Goal: Task Accomplishment & Management: Use online tool/utility

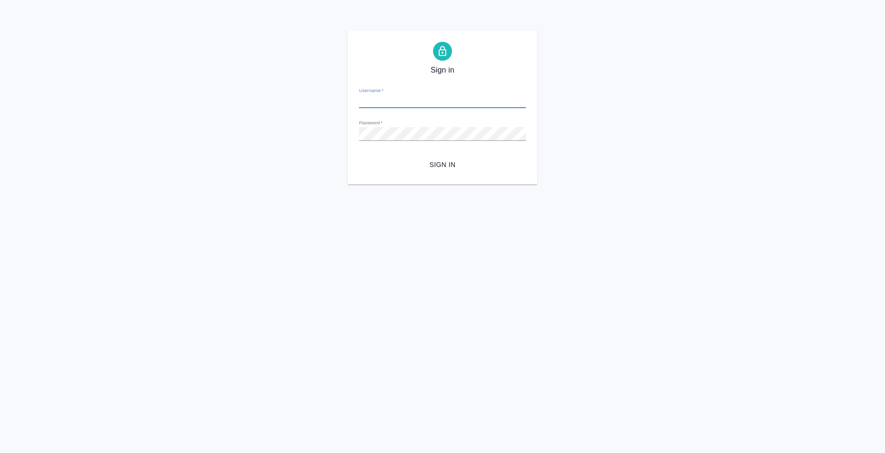
type input "e.bazyuk@awatera.com"
click at [432, 165] on span "Sign in" at bounding box center [442, 165] width 152 height 12
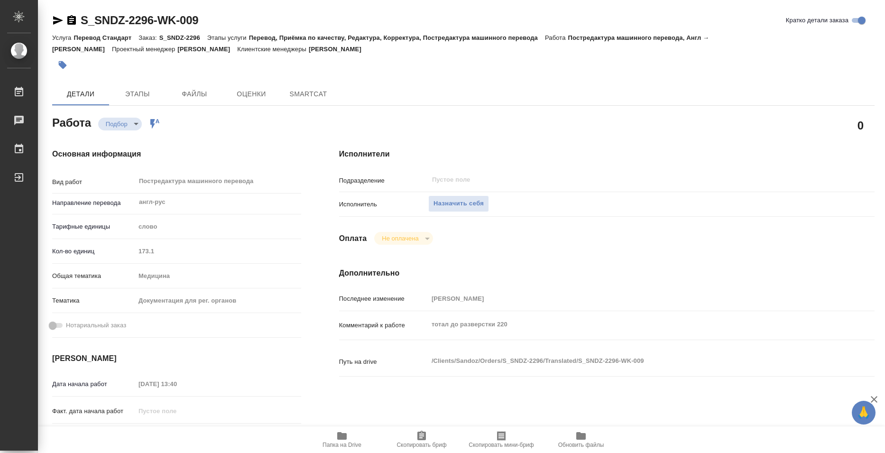
type textarea "x"
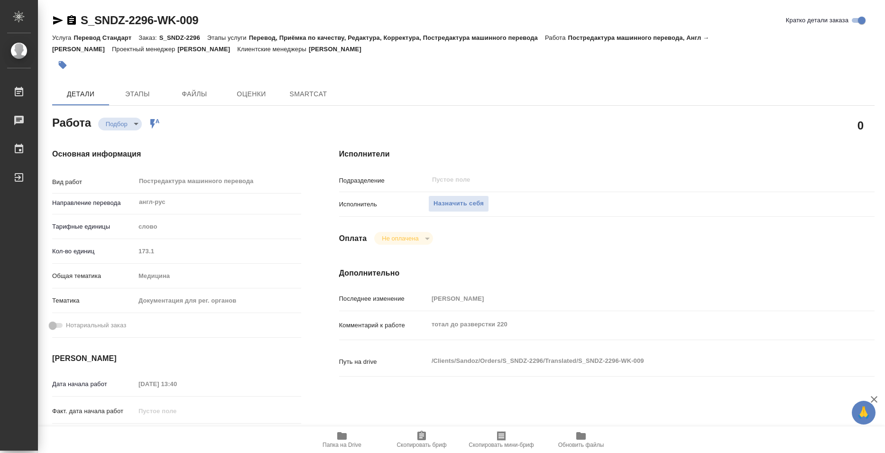
type textarea "x"
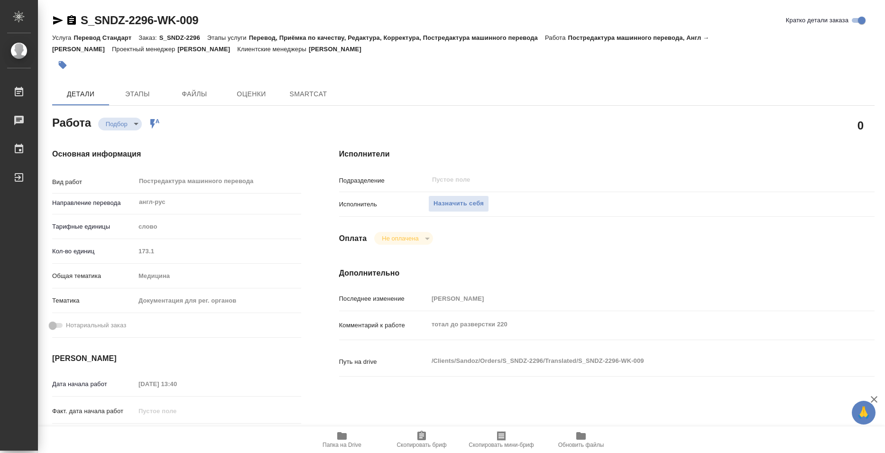
type textarea "x"
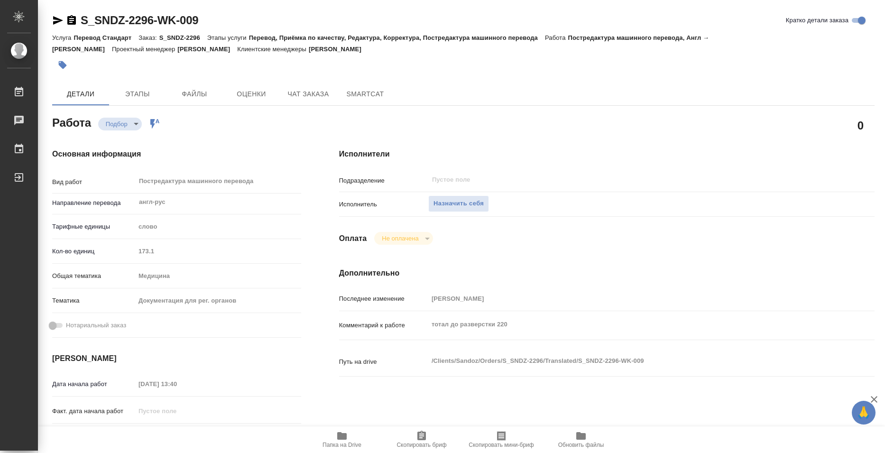
type textarea "x"
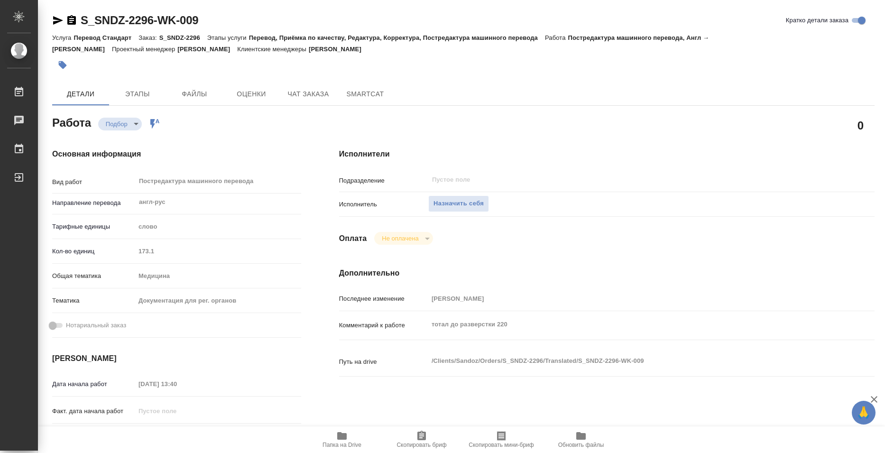
type textarea "x"
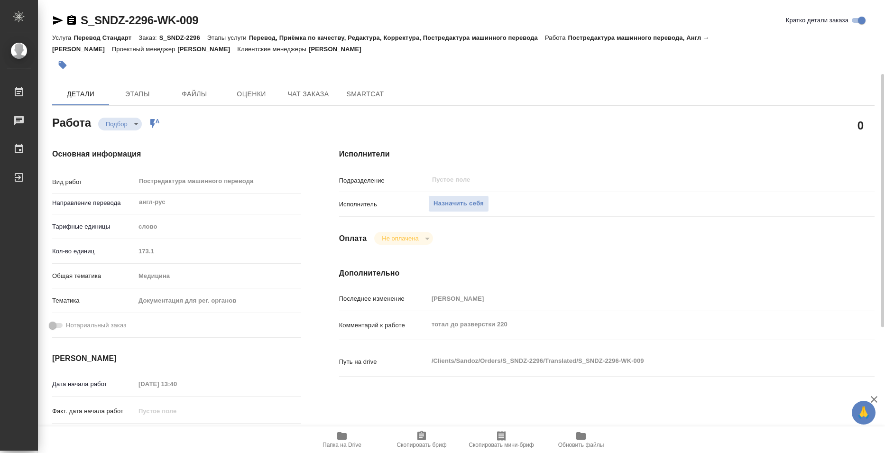
scroll to position [95, 0]
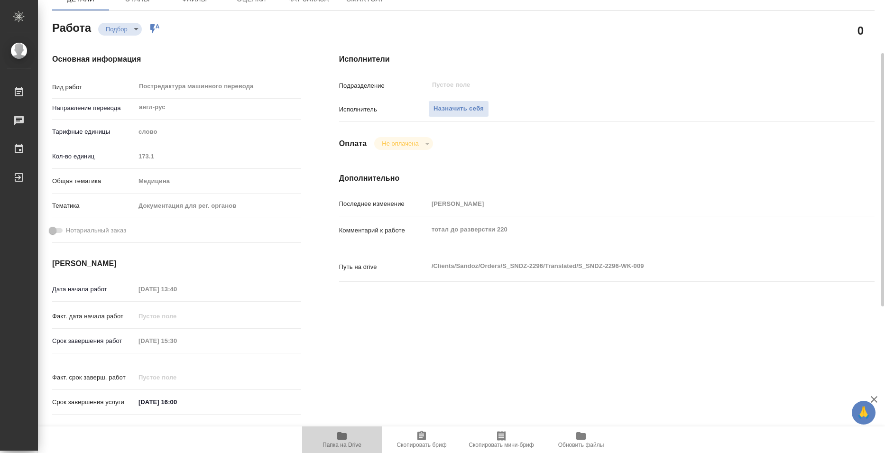
click at [341, 436] on icon "button" at bounding box center [341, 436] width 9 height 8
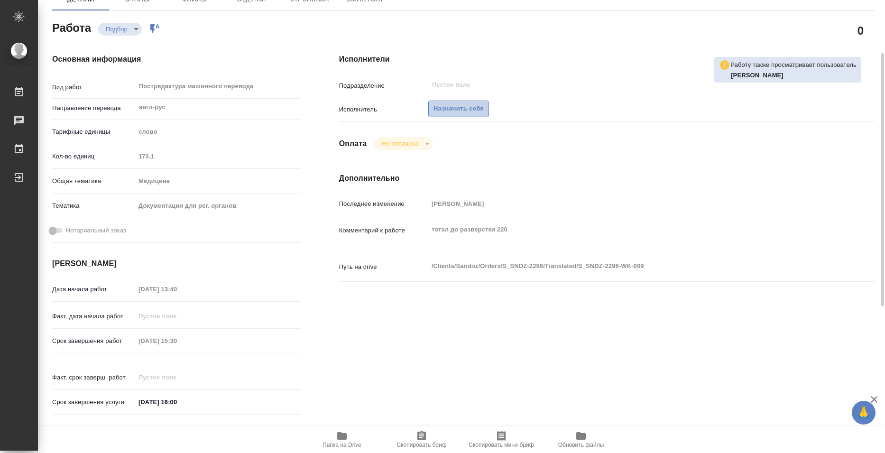
click at [472, 108] on span "Назначить себя" at bounding box center [458, 108] width 50 height 11
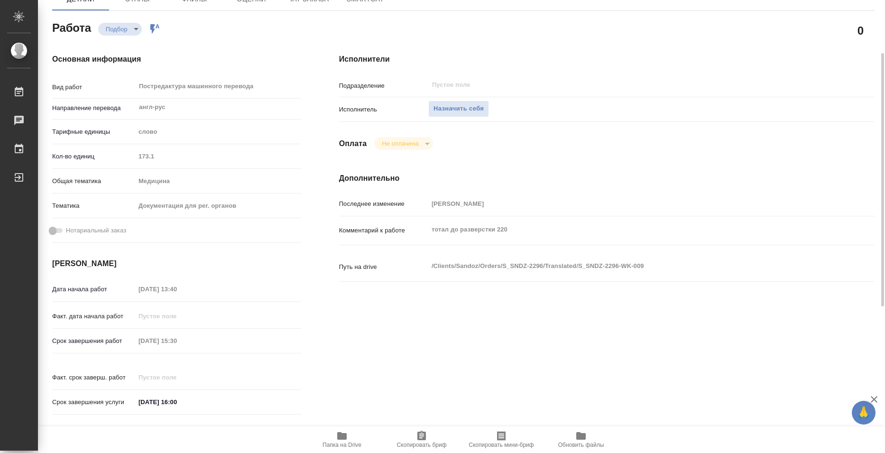
scroll to position [0, 0]
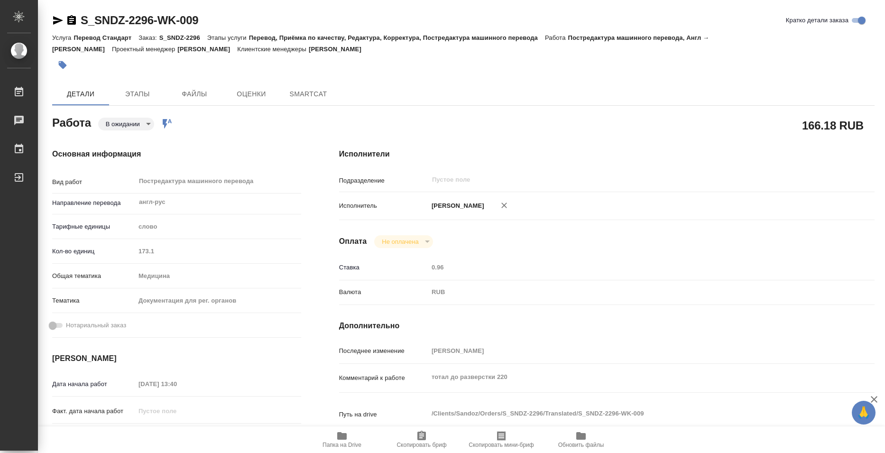
type textarea "x"
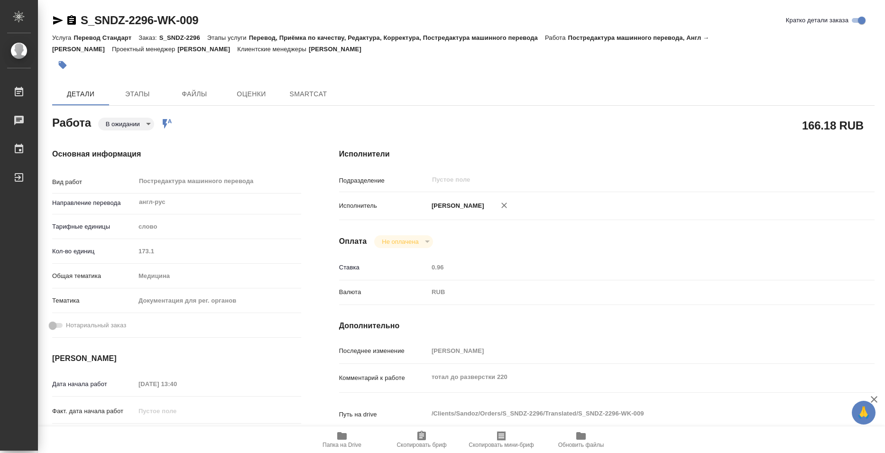
type textarea "x"
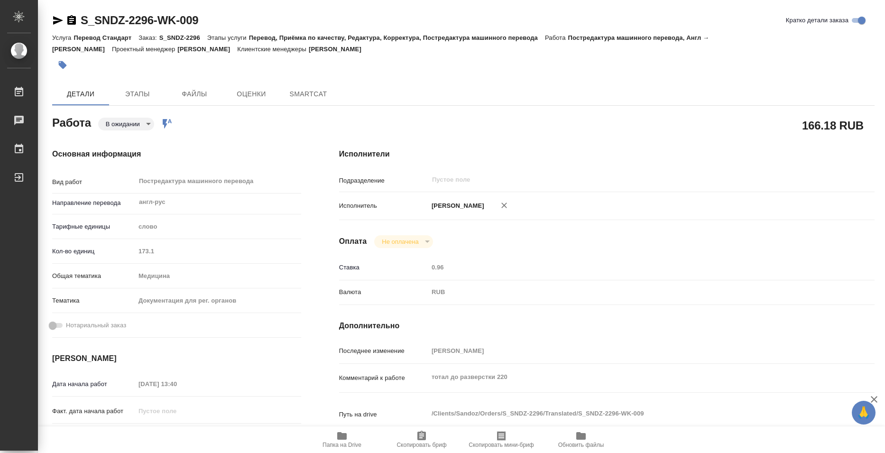
type textarea "x"
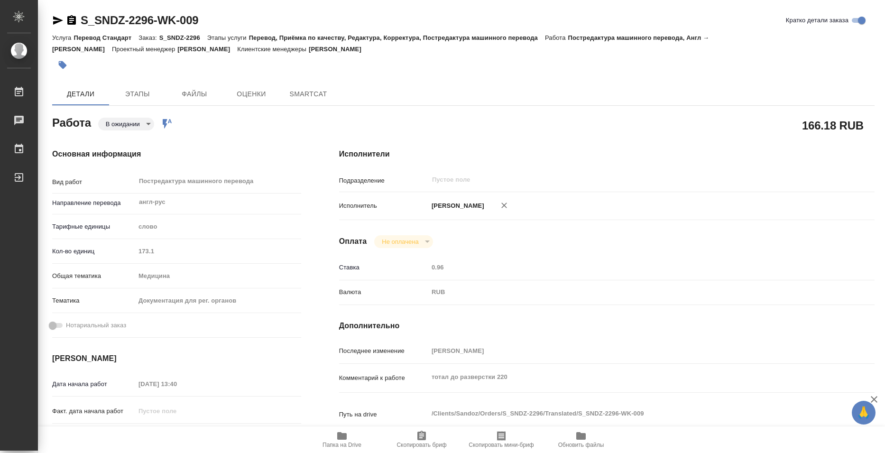
type textarea "x"
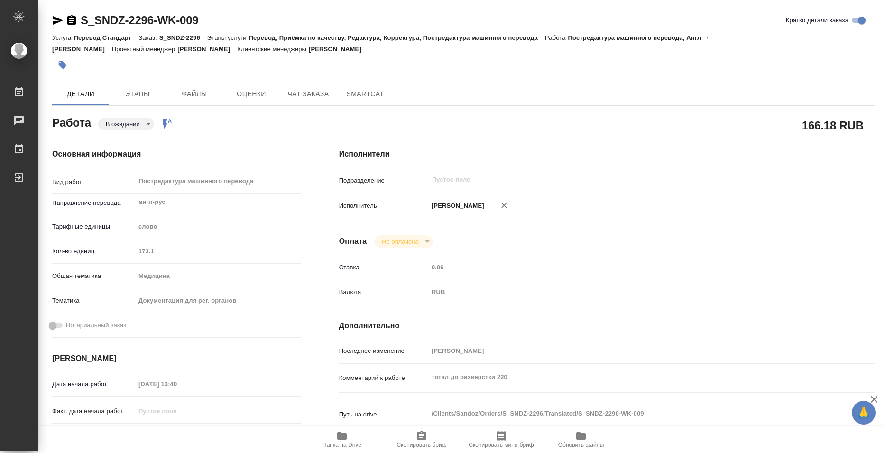
type textarea "x"
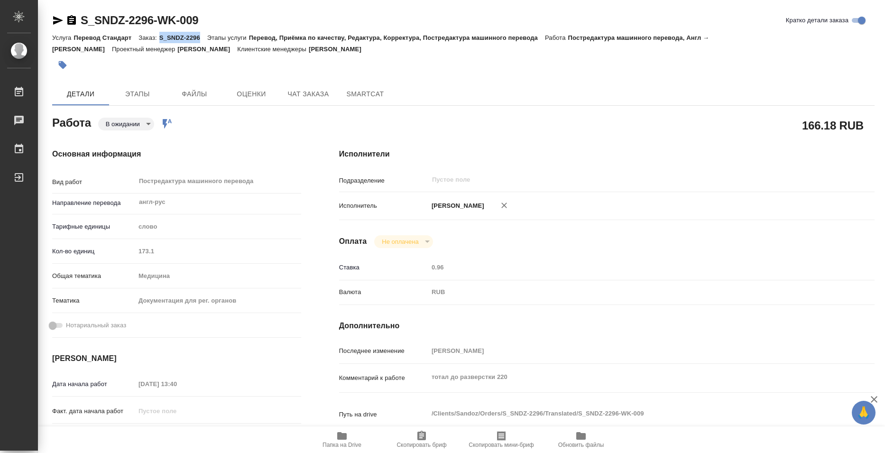
type textarea "x"
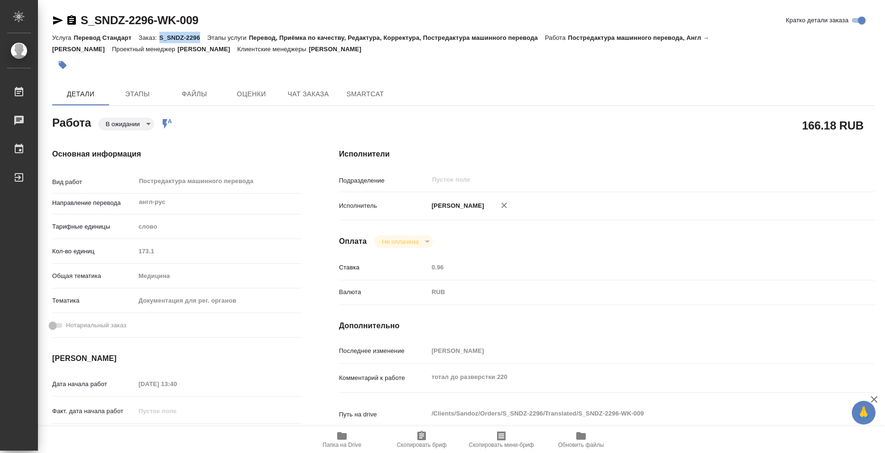
drag, startPoint x: 160, startPoint y: 40, endPoint x: 200, endPoint y: 36, distance: 40.1
click at [200, 36] on p "S_SNDZ-2296" at bounding box center [183, 37] width 48 height 7
copy p "S_SNDZ-2296"
